Goal: Information Seeking & Learning: Check status

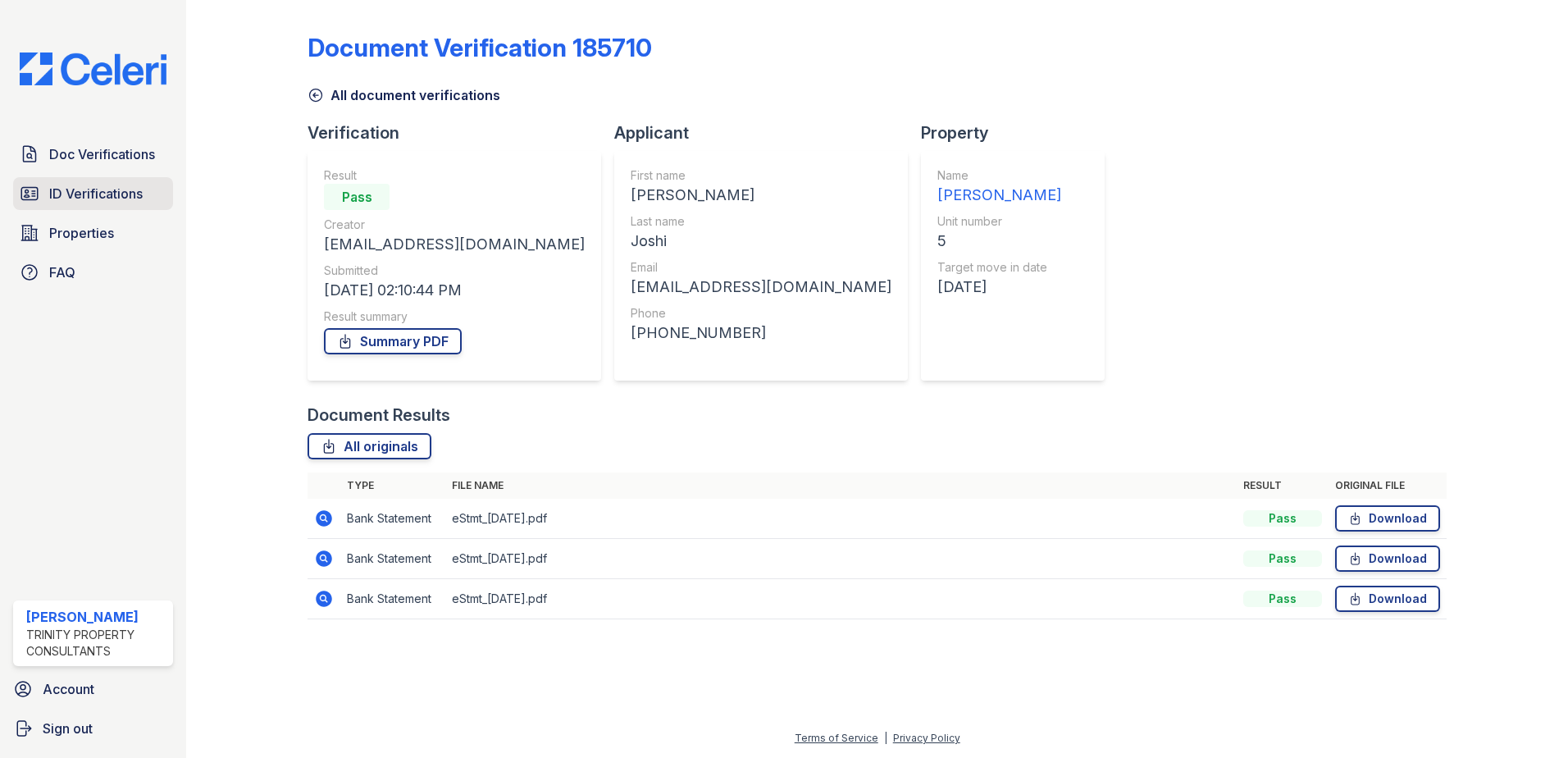
click at [89, 188] on span "ID Verifications" at bounding box center [96, 193] width 94 height 19
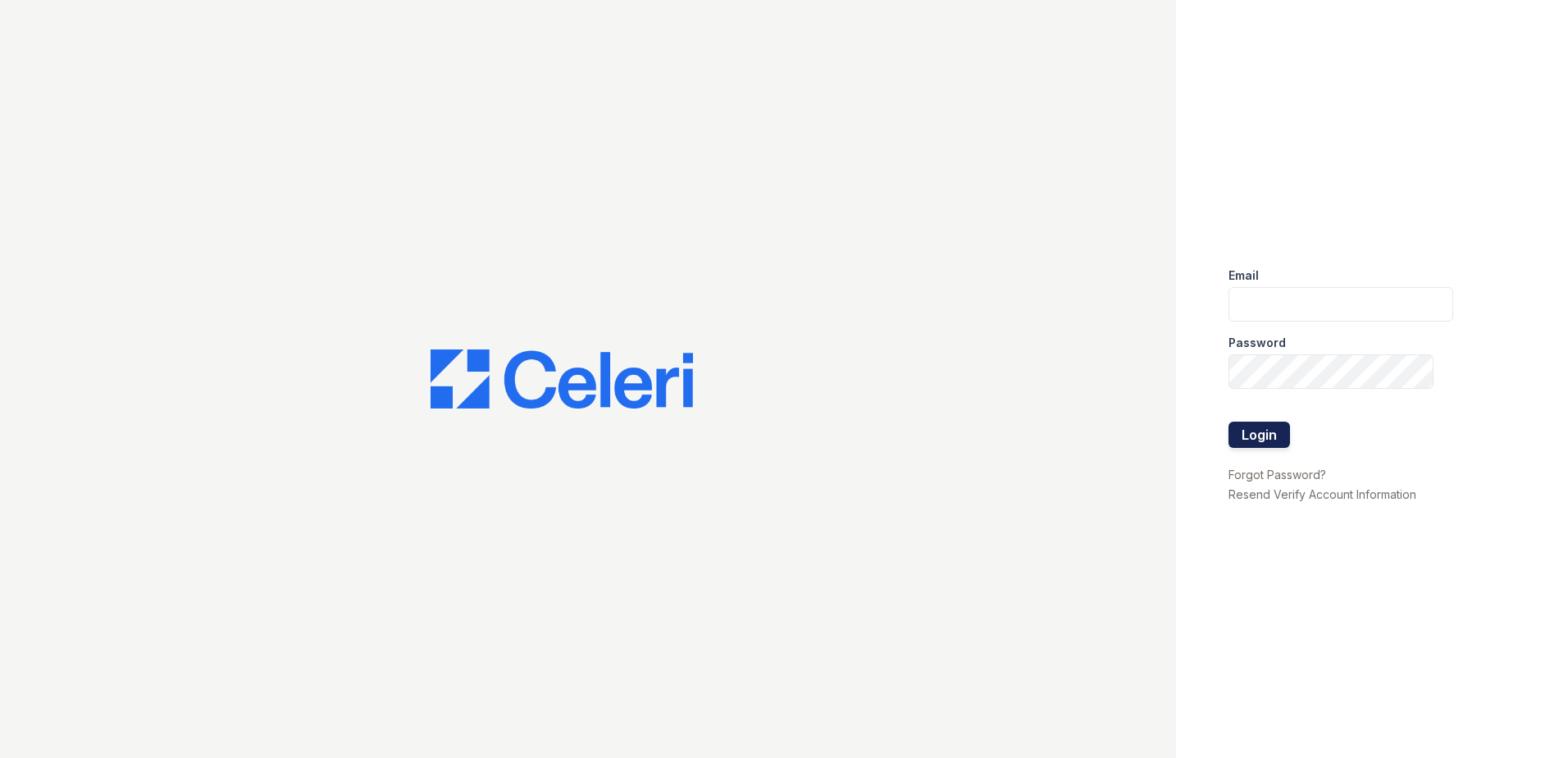
type input "[EMAIL_ADDRESS][DOMAIN_NAME]"
click at [1252, 442] on button "Login" at bounding box center [1259, 434] width 61 height 26
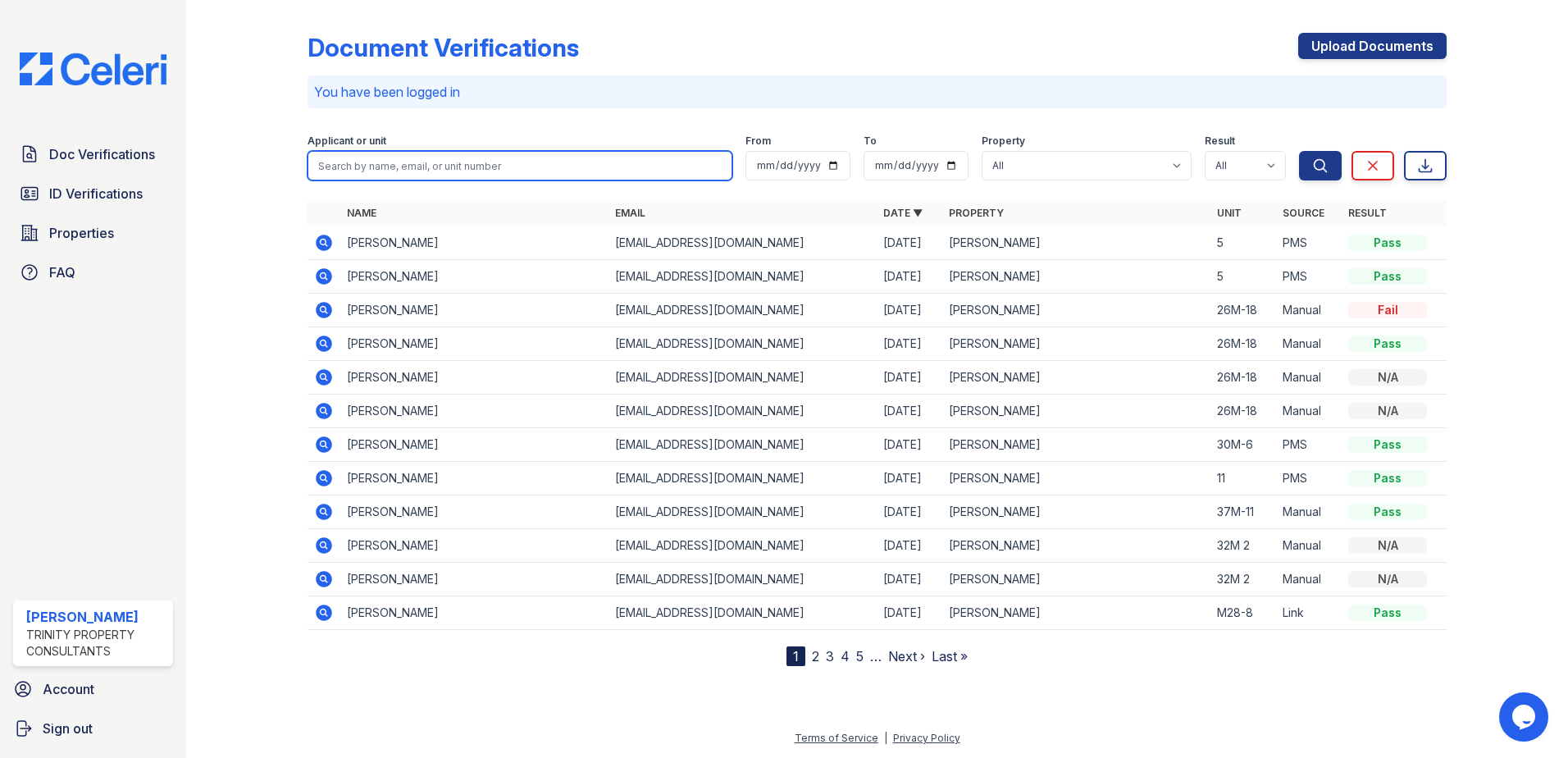
click at [358, 166] on input "search" at bounding box center [520, 166] width 425 height 30
type input "Malcom"
click at [1300, 151] on button "Search" at bounding box center [1321, 166] width 43 height 30
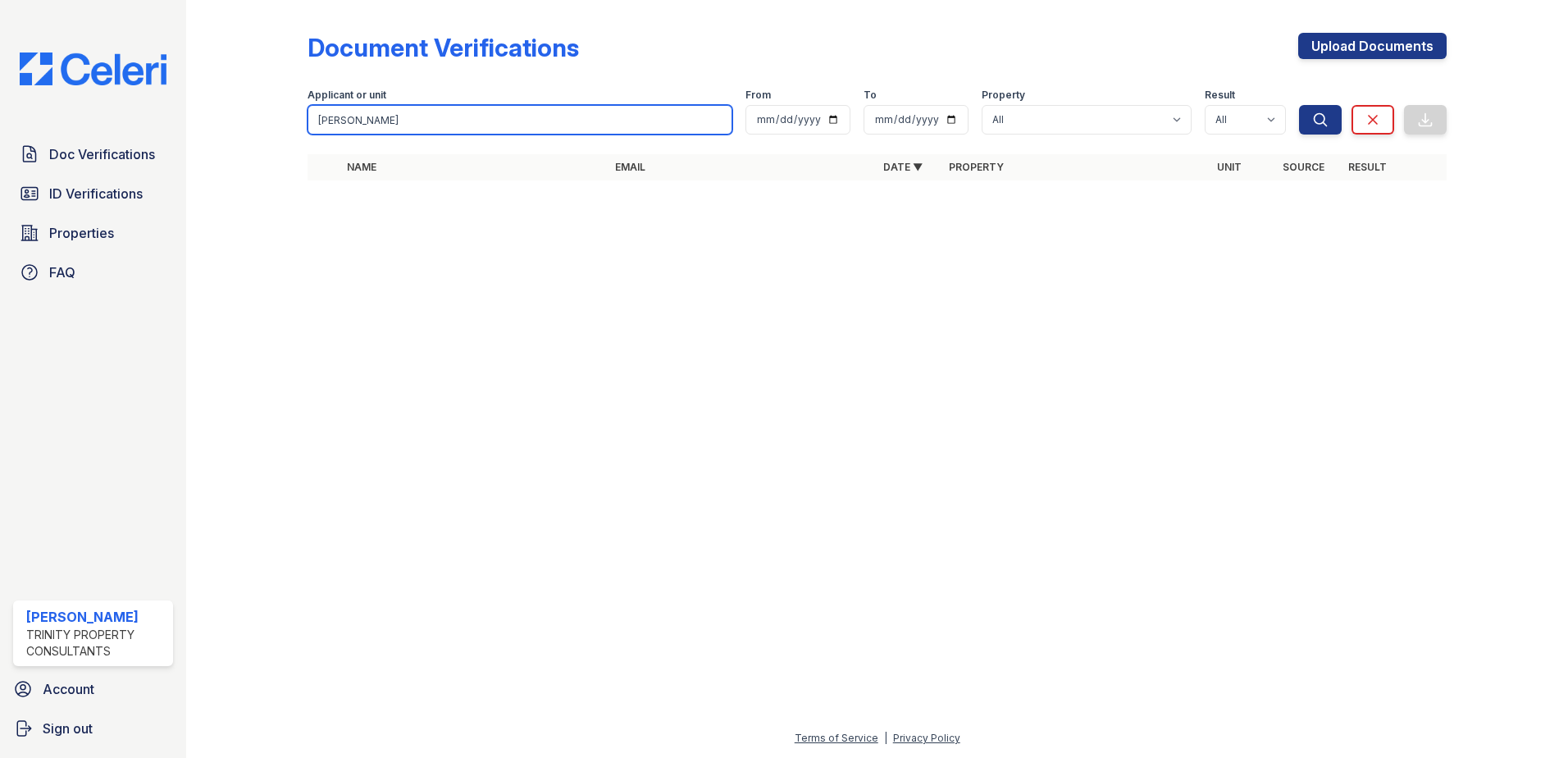
click at [358, 122] on input "Malcom" at bounding box center [520, 120] width 425 height 30
drag, startPoint x: 570, startPoint y: 124, endPoint x: -1, endPoint y: 170, distance: 572.8
click at [0, 170] on html "Doc Verifications ID Verifications Properties FAQ ReNew Waltham Trinity Propert…" at bounding box center [784, 379] width 1568 height 758
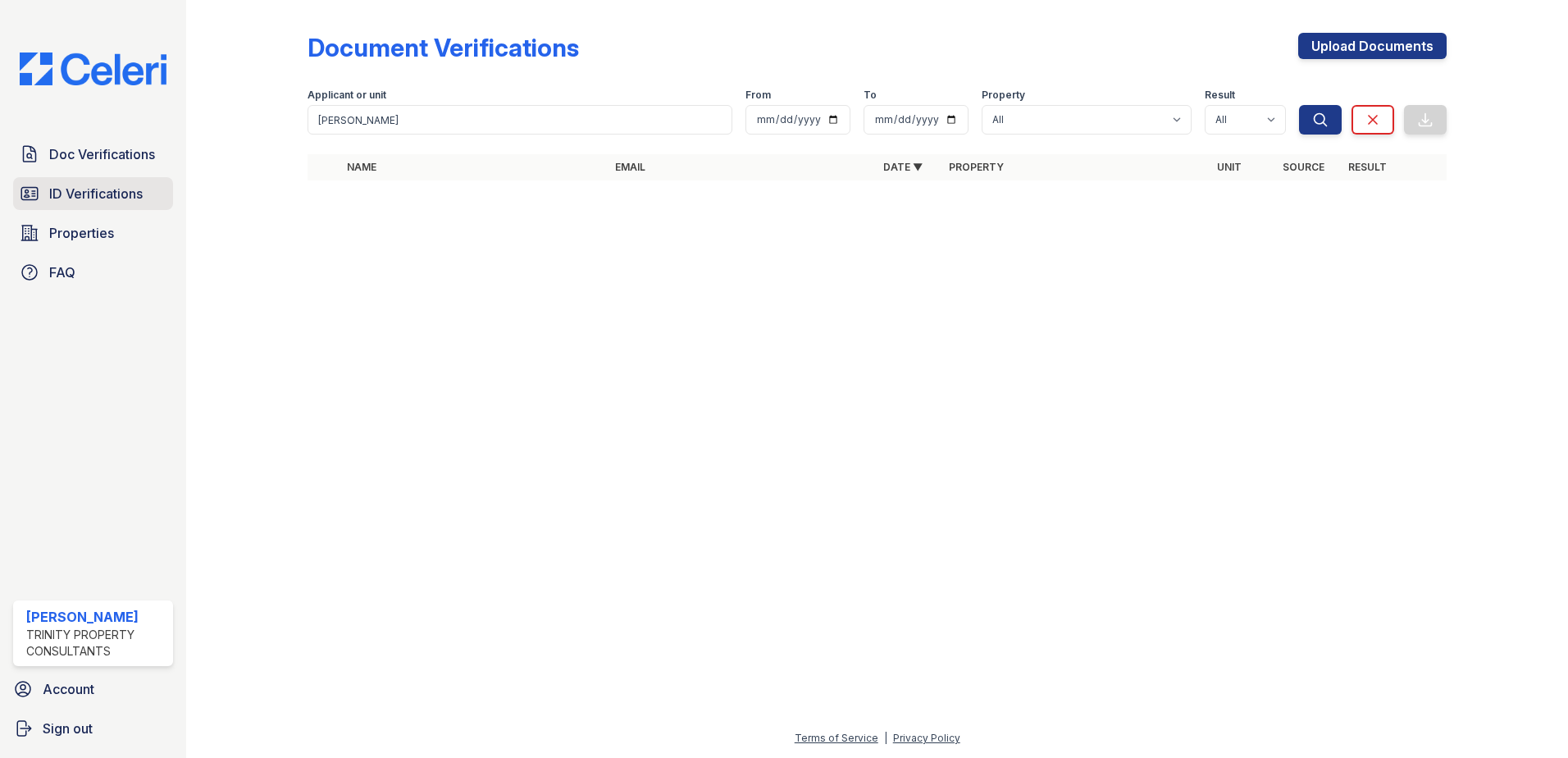
click at [122, 199] on span "ID Verifications" at bounding box center [96, 193] width 94 height 19
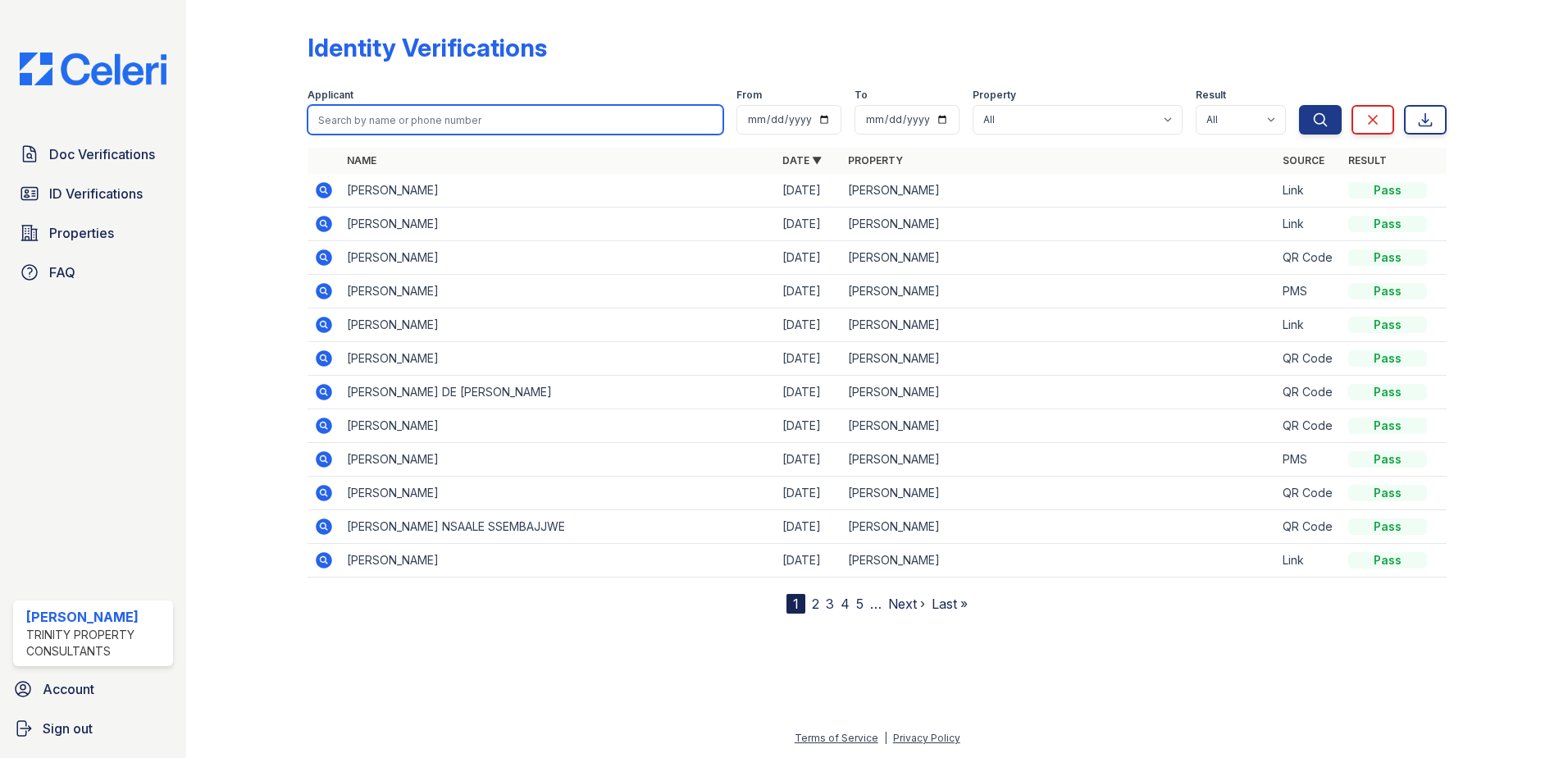
click at [370, 125] on input "search" at bounding box center [516, 120] width 416 height 30
type input "Malcom"
click at [1300, 105] on button "Search" at bounding box center [1321, 120] width 43 height 30
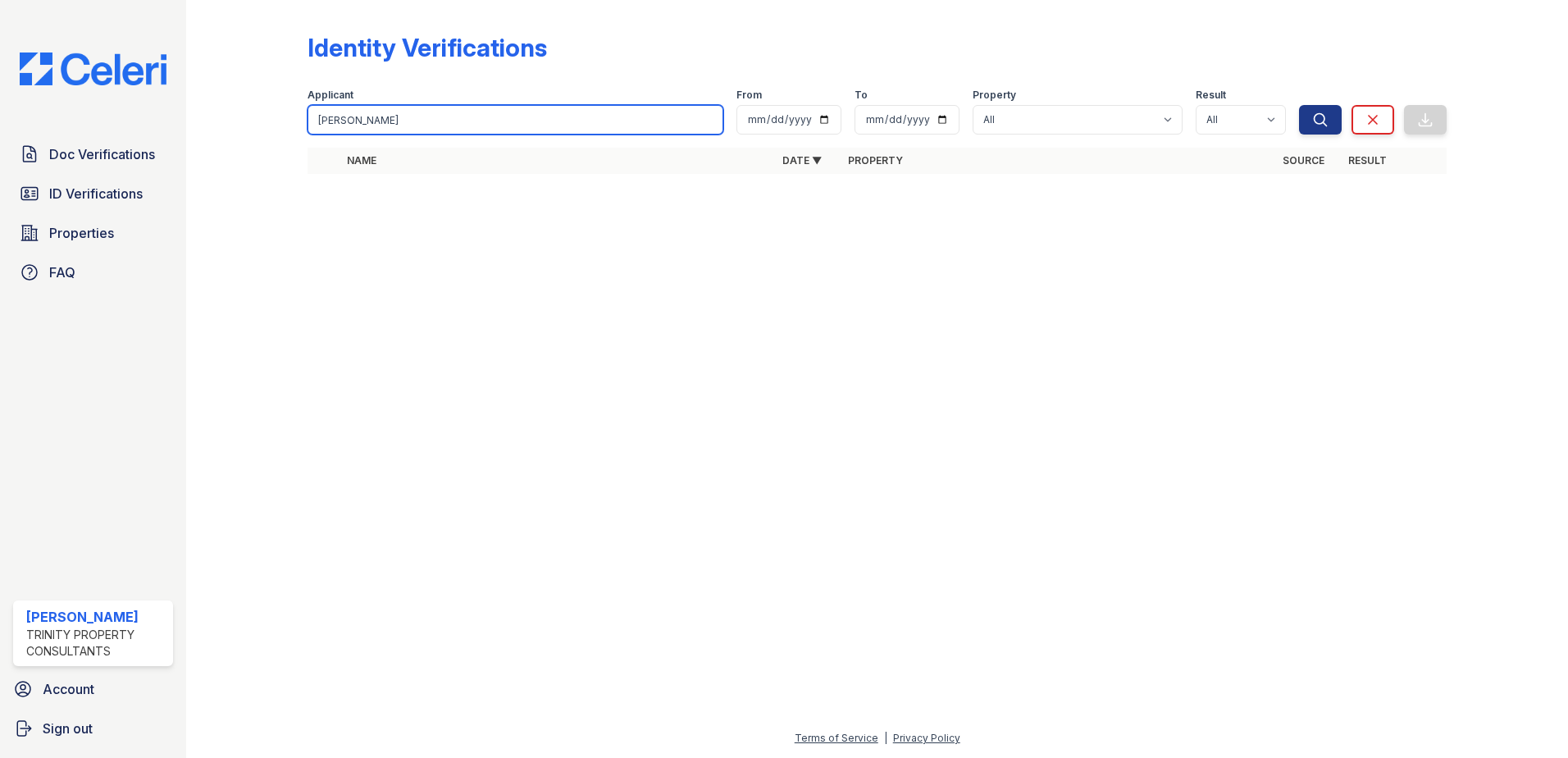
click at [362, 119] on input "Malcom" at bounding box center [516, 120] width 416 height 30
type input "Malcome"
click at [1300, 105] on button "Search" at bounding box center [1321, 120] width 43 height 30
drag, startPoint x: 361, startPoint y: 119, endPoint x: 333, endPoint y: 115, distance: 28.3
click at [333, 115] on input "Ma" at bounding box center [516, 120] width 416 height 30
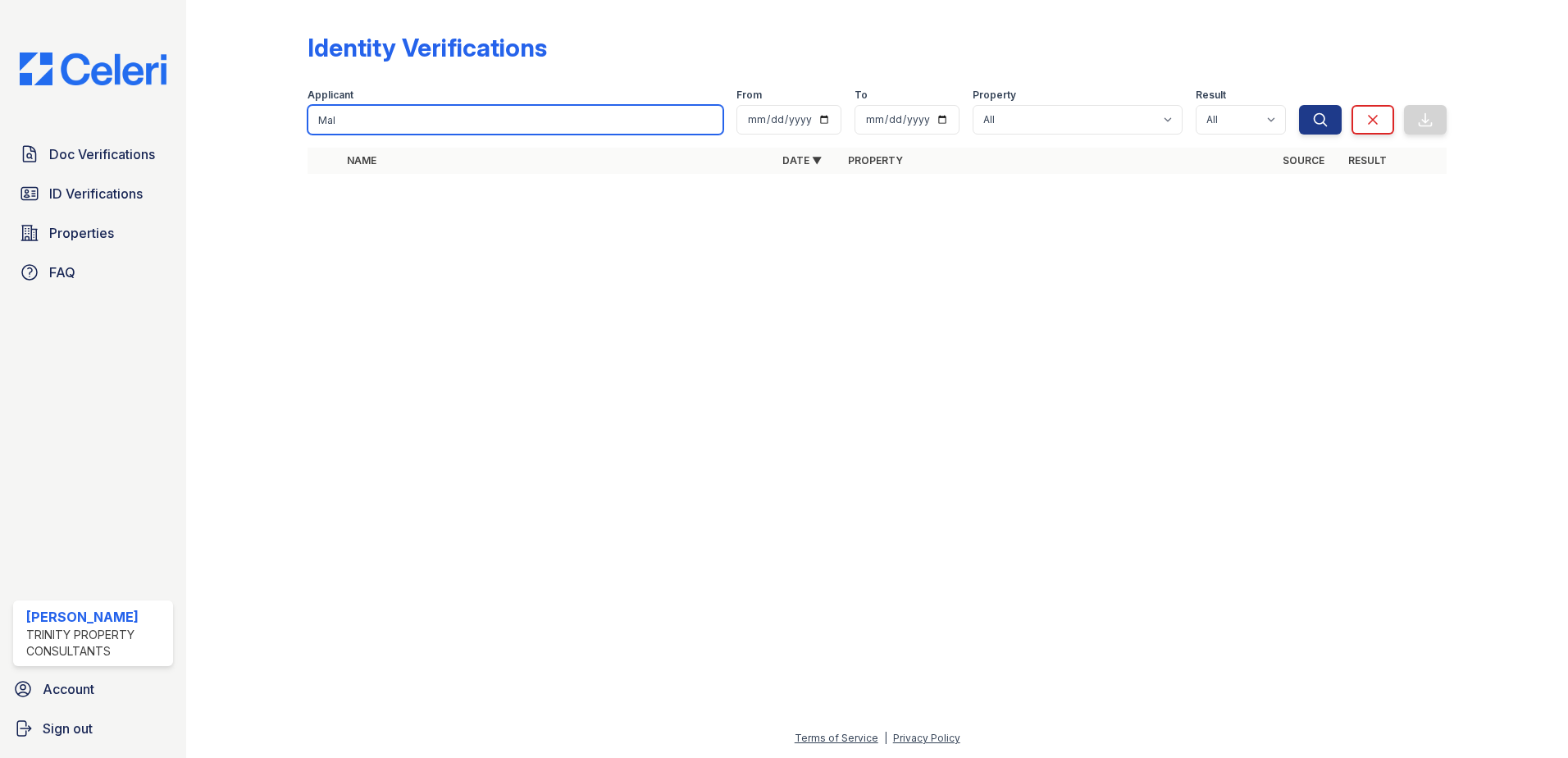
type input "Mal"
click at [1300, 105] on button "Search" at bounding box center [1321, 120] width 43 height 30
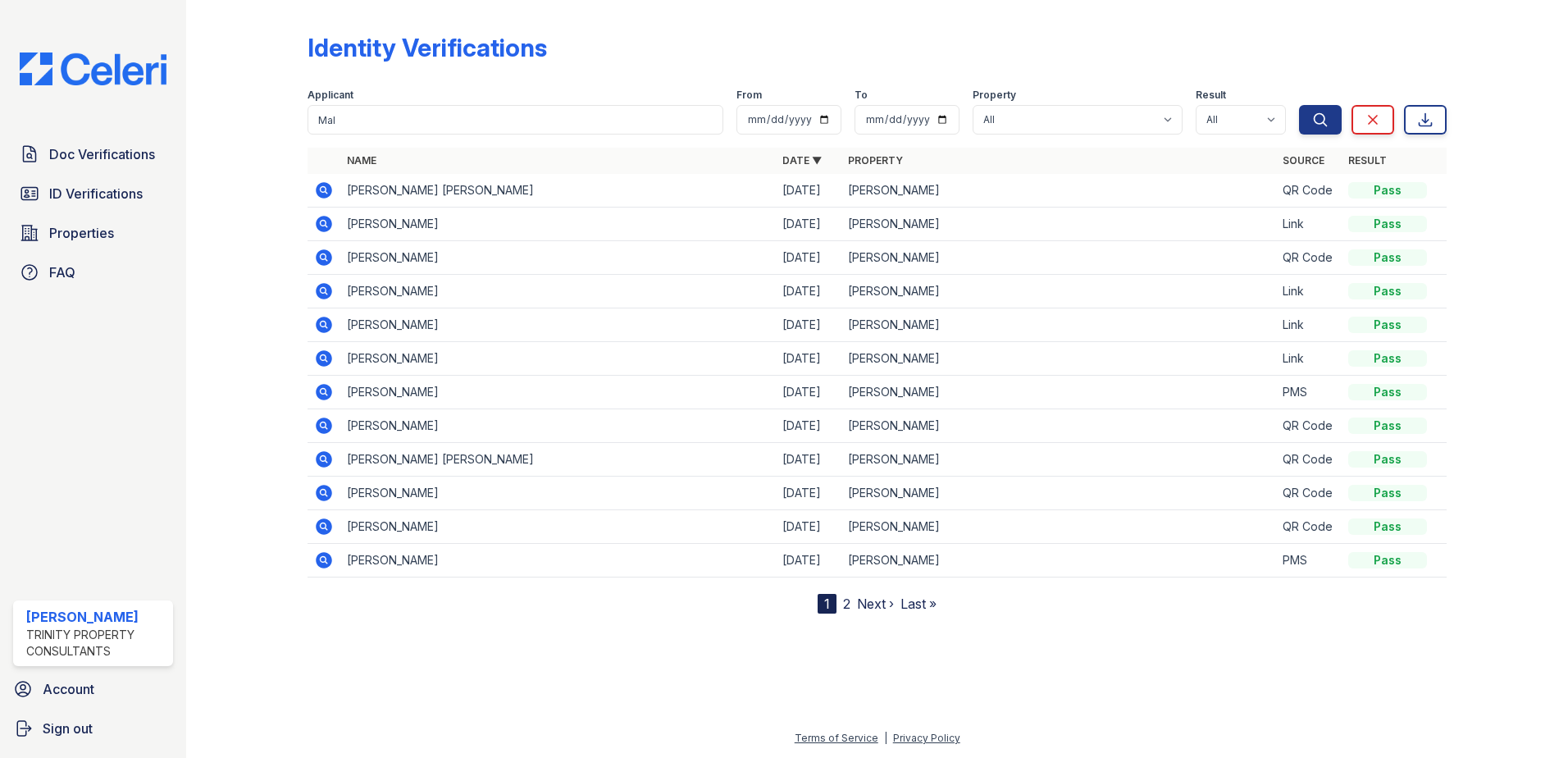
click at [328, 193] on icon at bounding box center [324, 190] width 17 height 17
